Goal: Task Accomplishment & Management: Use online tool/utility

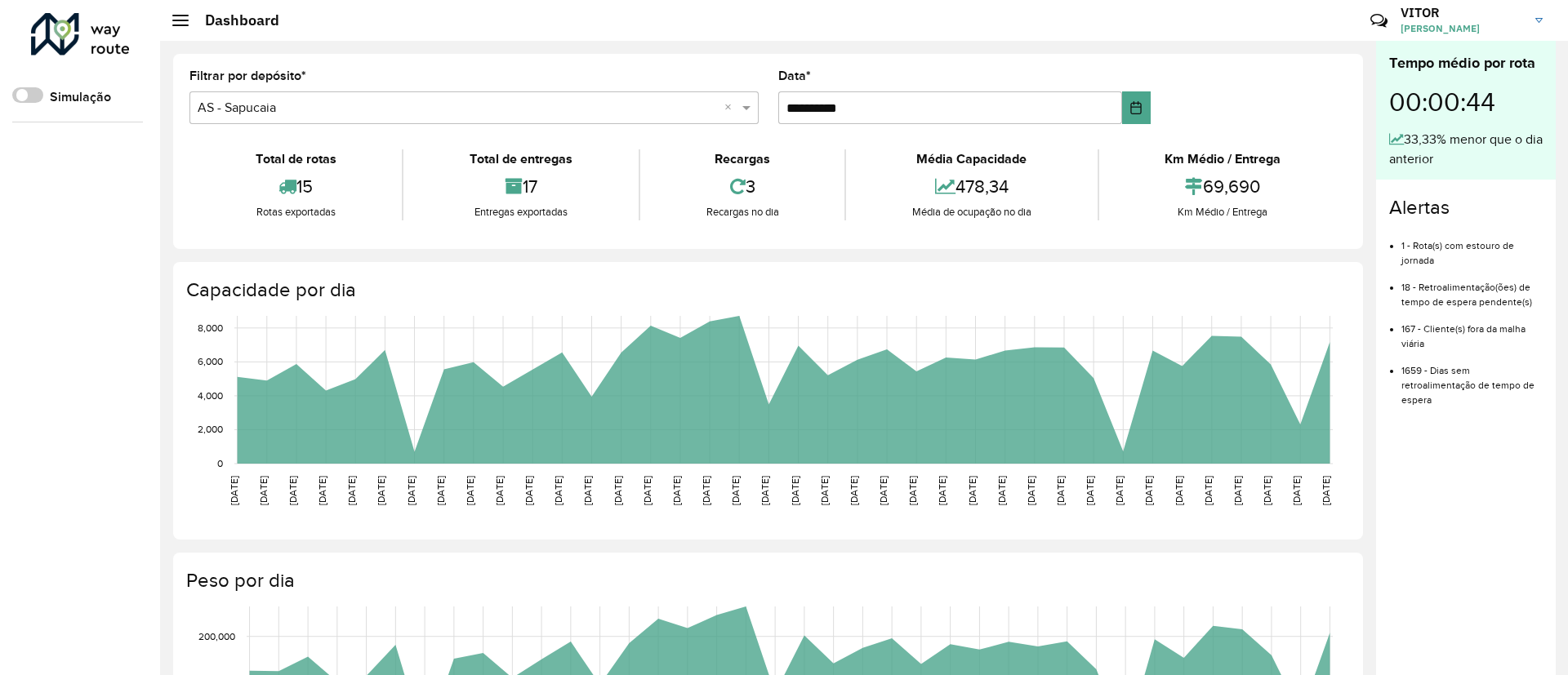
click at [170, 179] on div "**********" at bounding box center [768, 587] width 1216 height 1093
click at [72, 172] on div "Roteirizador AmbevTech Simulação" at bounding box center [80, 337] width 160 height 675
